Goal: Task Accomplishment & Management: Manage account settings

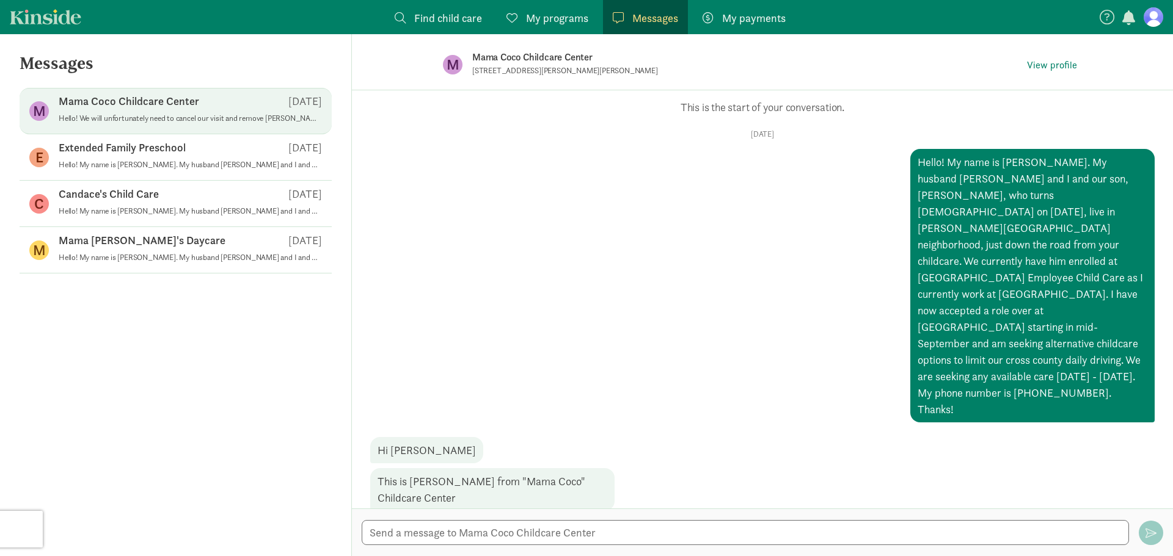
scroll to position [528, 0]
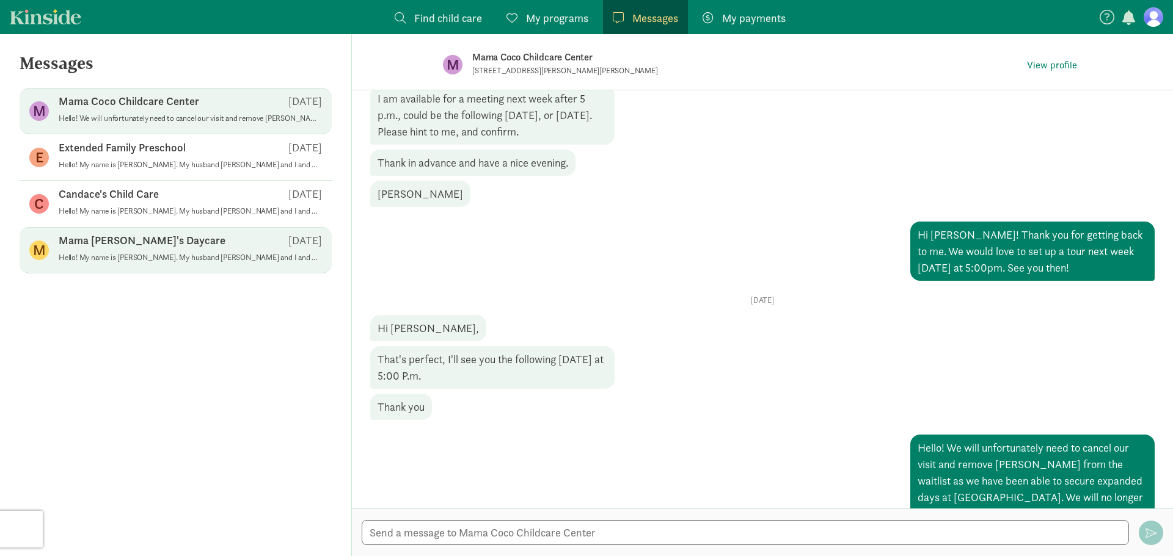
click at [260, 255] on p "Hello! My name is [PERSON_NAME]. My husband [PERSON_NAME] and I and our son, [P…" at bounding box center [190, 258] width 263 height 10
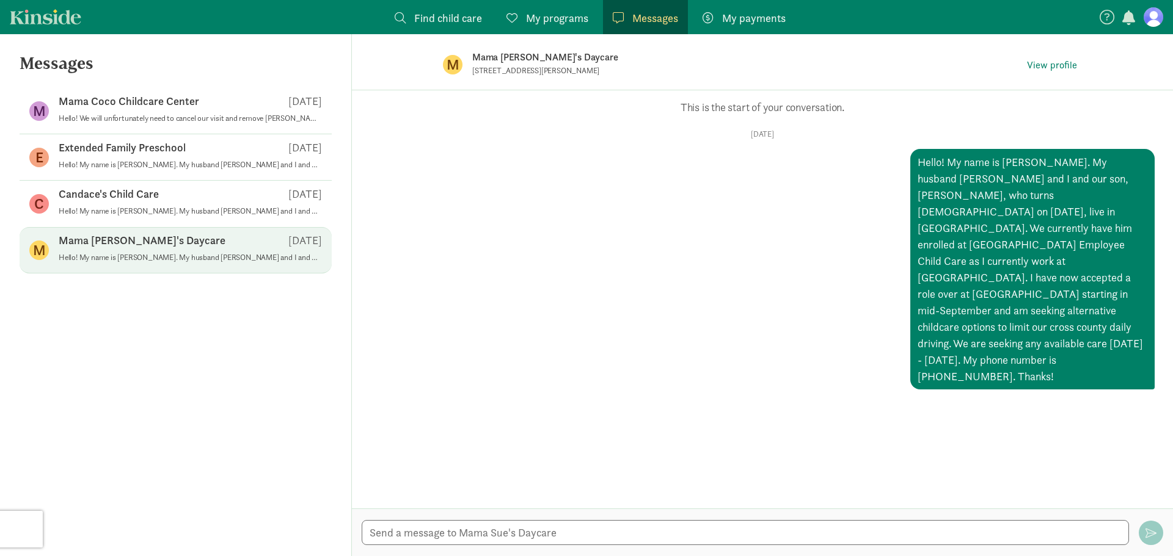
drag, startPoint x: 282, startPoint y: 253, endPoint x: 229, endPoint y: 253, distance: 52.5
click at [229, 253] on p "Hello! My name is [PERSON_NAME]. My husband [PERSON_NAME] and I and our son, [P…" at bounding box center [190, 258] width 263 height 10
click at [270, 53] on div "Messages M Mama Coco Childcare Center Sep 02 Hello! We will unfortunately need …" at bounding box center [176, 295] width 352 height 522
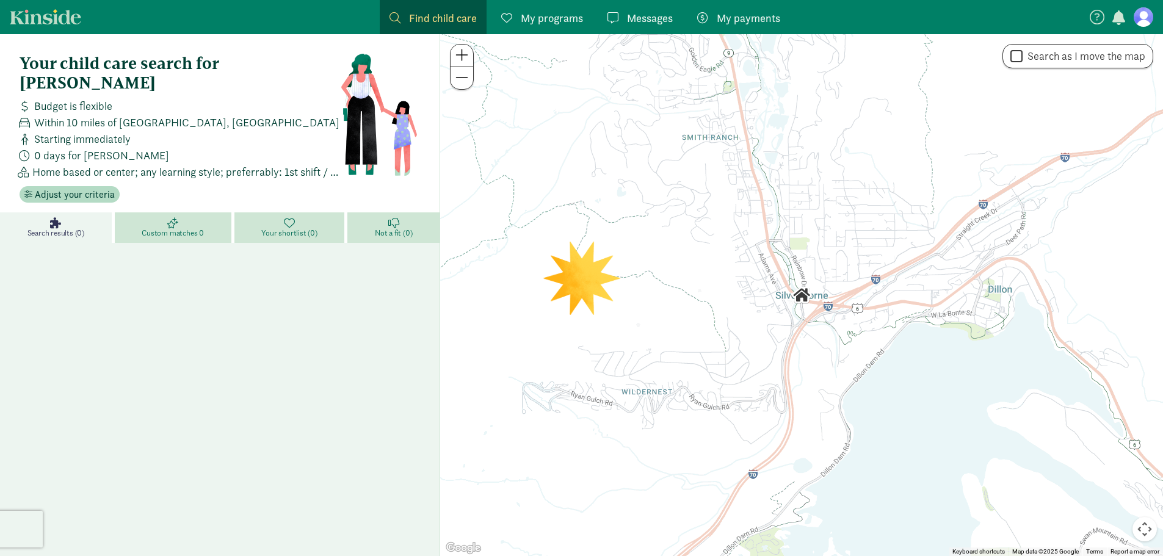
click at [527, 15] on span "My programs" at bounding box center [552, 18] width 62 height 16
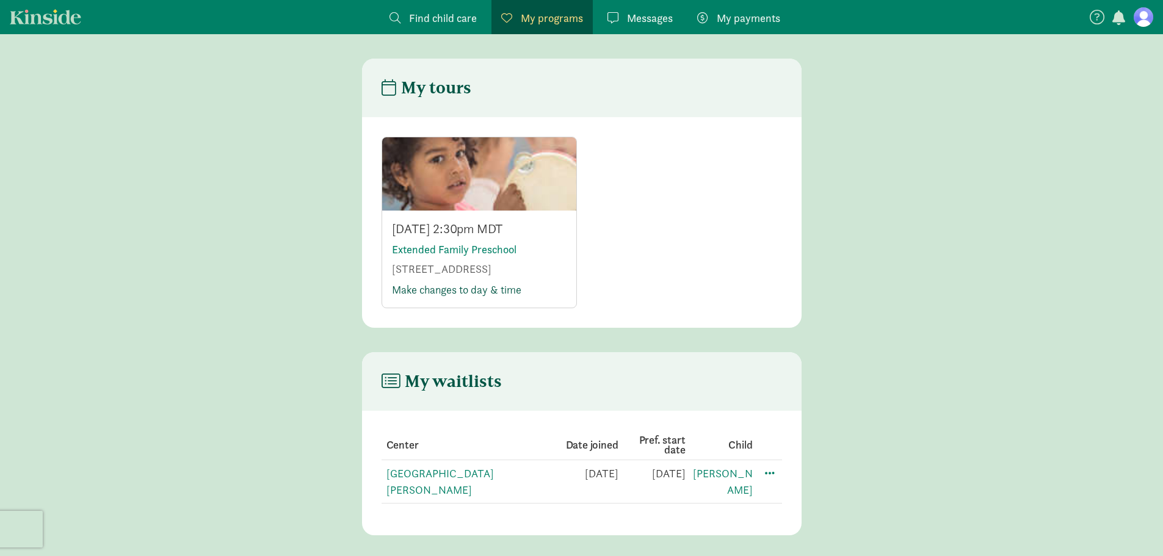
click at [423, 297] on link "Make changes to day & time" at bounding box center [456, 290] width 129 height 14
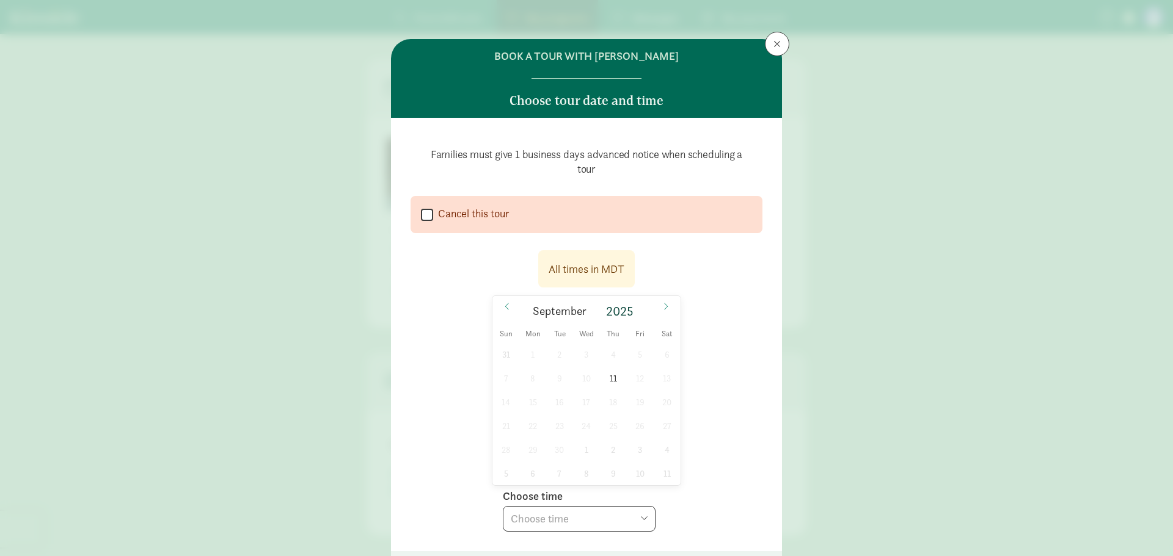
click at [421, 217] on input "Cancel this tour" at bounding box center [427, 214] width 12 height 16
checkbox input "true"
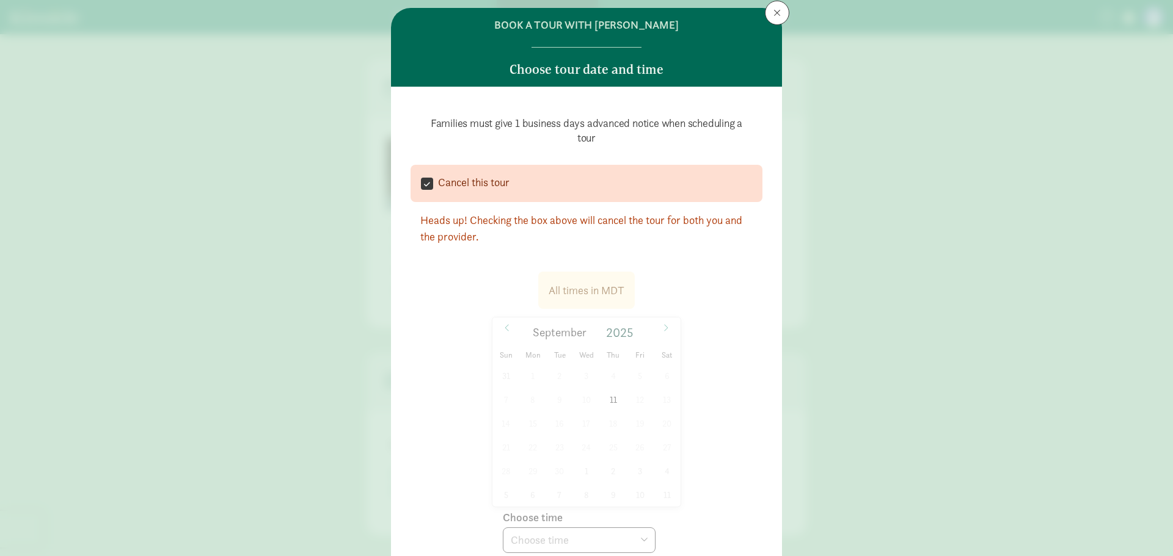
scroll to position [122, 0]
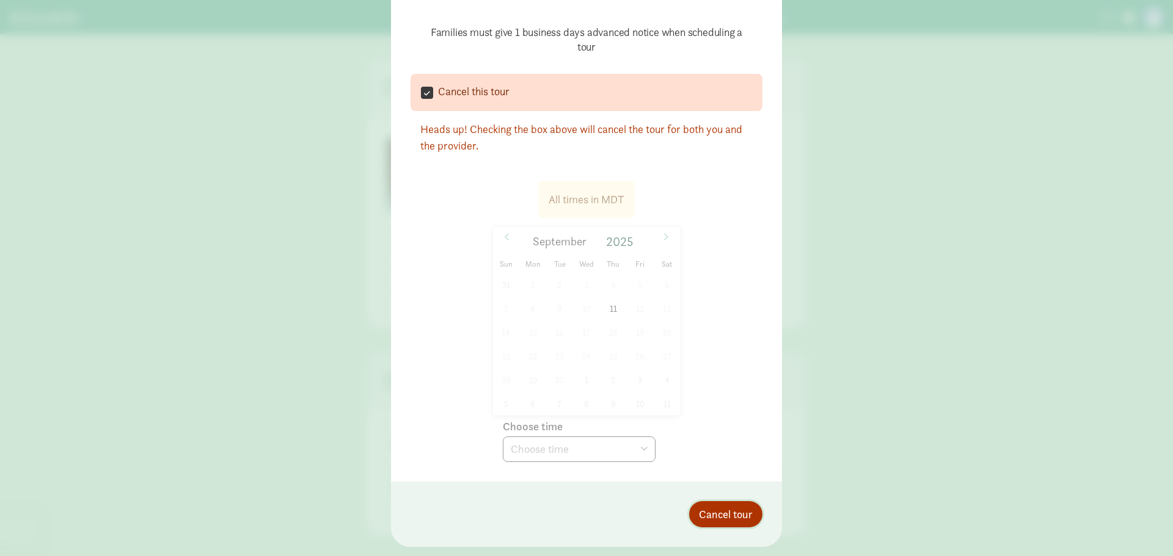
drag, startPoint x: 724, startPoint y: 511, endPoint x: 765, endPoint y: 489, distance: 46.5
click at [724, 511] on span "Cancel tour" at bounding box center [726, 514] width 54 height 16
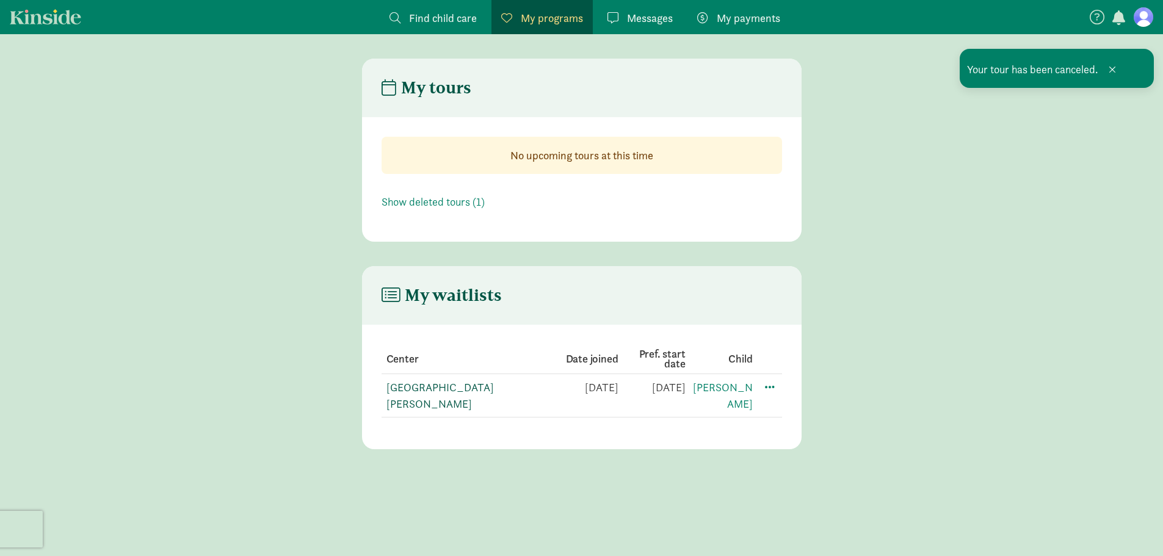
click at [457, 387] on link "[GEOGRAPHIC_DATA][PERSON_NAME]" at bounding box center [440, 395] width 107 height 31
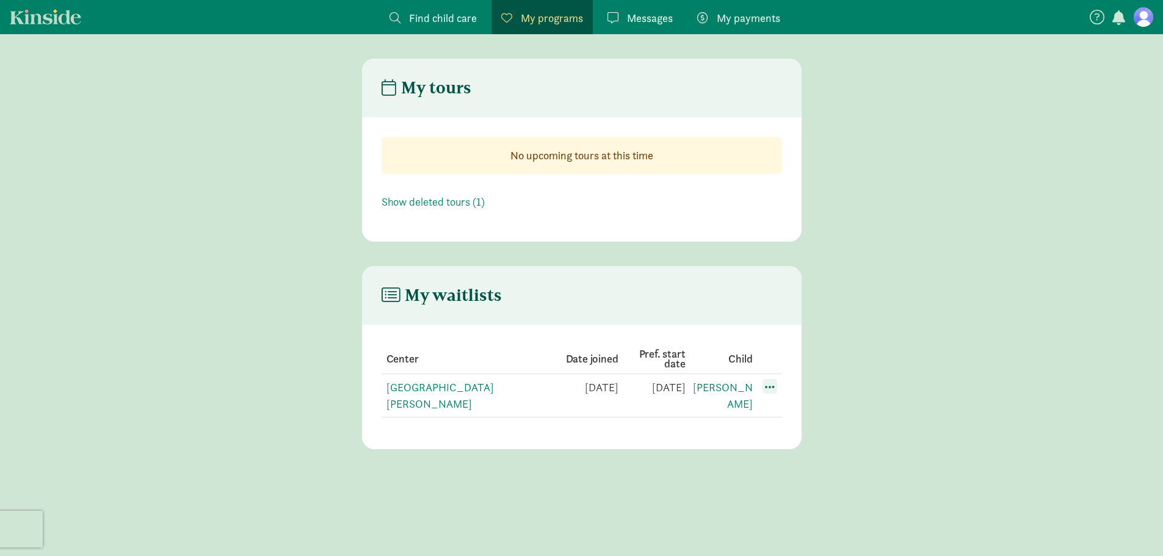
click at [765, 388] on span at bounding box center [770, 386] width 15 height 15
click at [828, 413] on div "Edit preferences" at bounding box center [813, 414] width 110 height 26
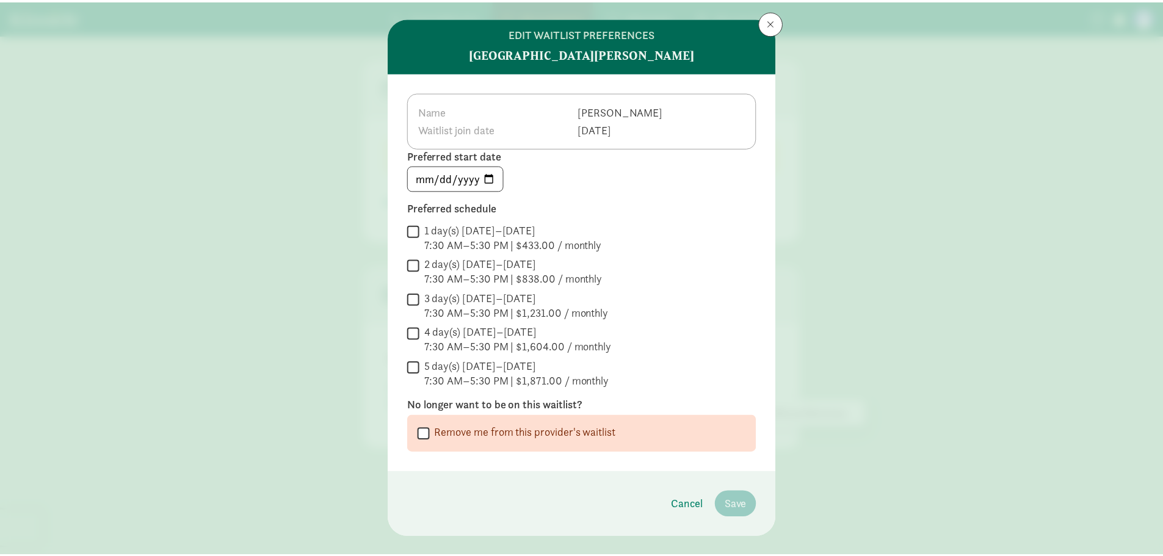
scroll to position [42, 0]
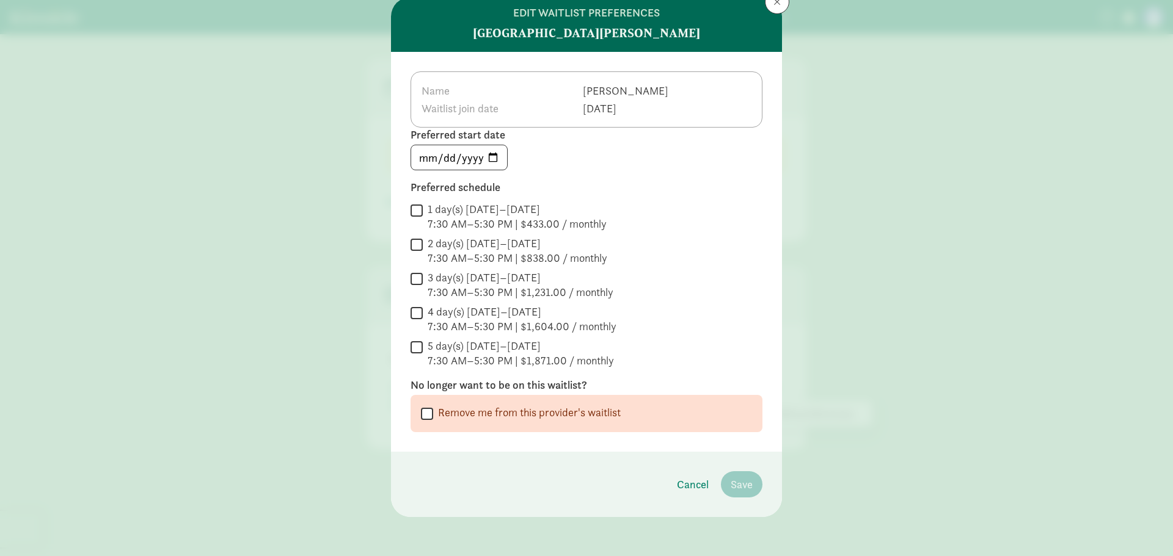
click at [428, 414] on input "Remove me from this provider's waitlist" at bounding box center [427, 414] width 12 height 16
checkbox input "true"
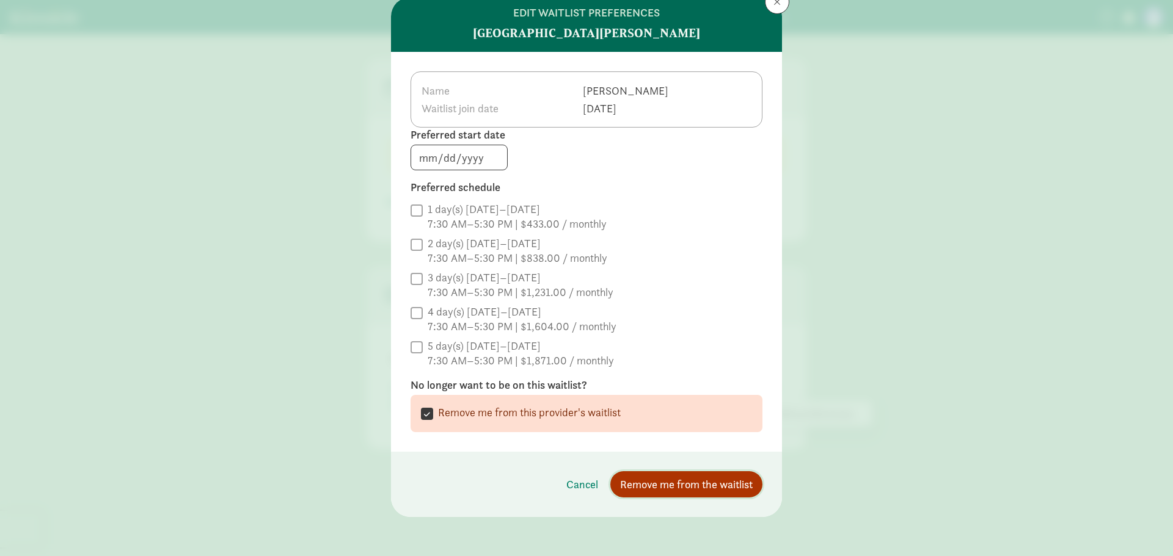
drag, startPoint x: 674, startPoint y: 481, endPoint x: 877, endPoint y: 489, distance: 203.5
click at [674, 480] on span "Remove me from the waitlist" at bounding box center [686, 484] width 133 height 16
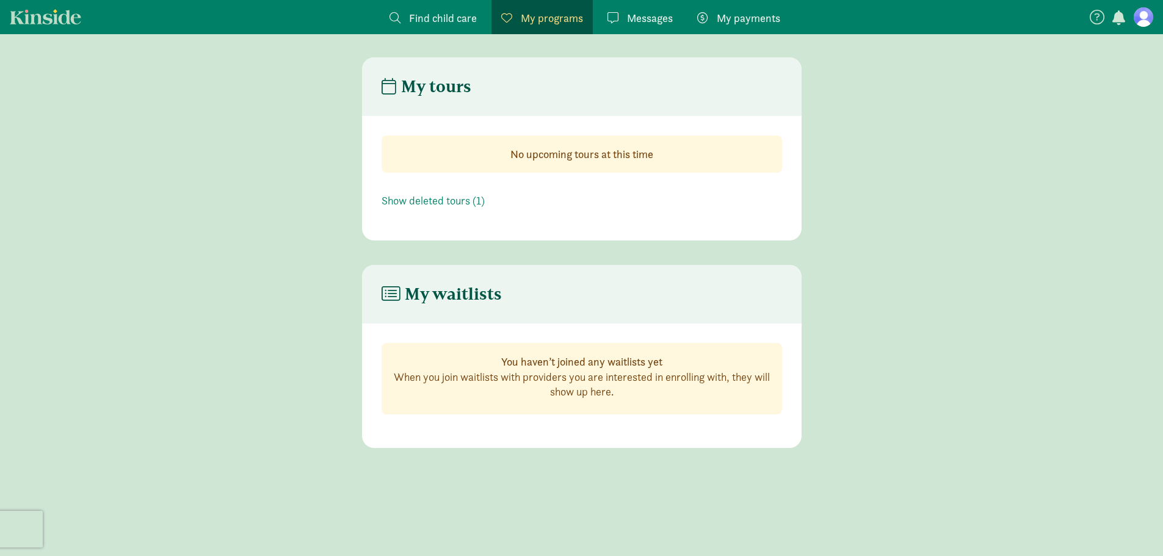
scroll to position [0, 0]
